Goal: Navigation & Orientation: Find specific page/section

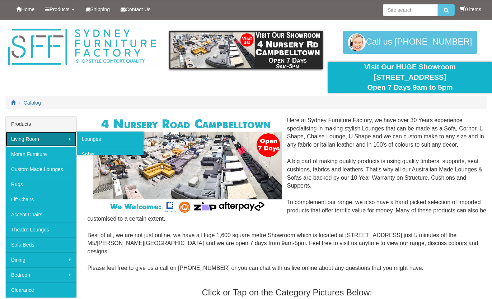
click at [48, 139] on link "Living Room" at bounding box center [41, 138] width 71 height 15
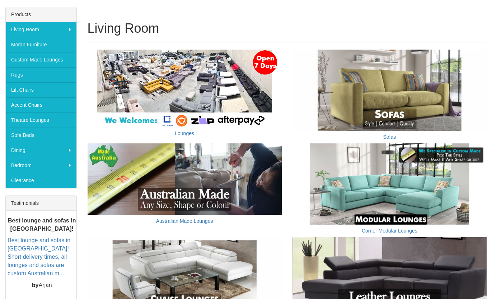
scroll to position [119, 0]
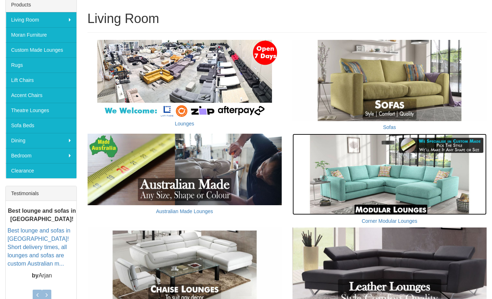
click at [365, 173] on img at bounding box center [390, 174] width 194 height 81
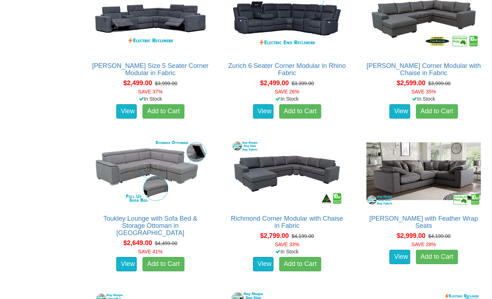
scroll to position [776, 0]
